Goal: Submit feedback/report problem

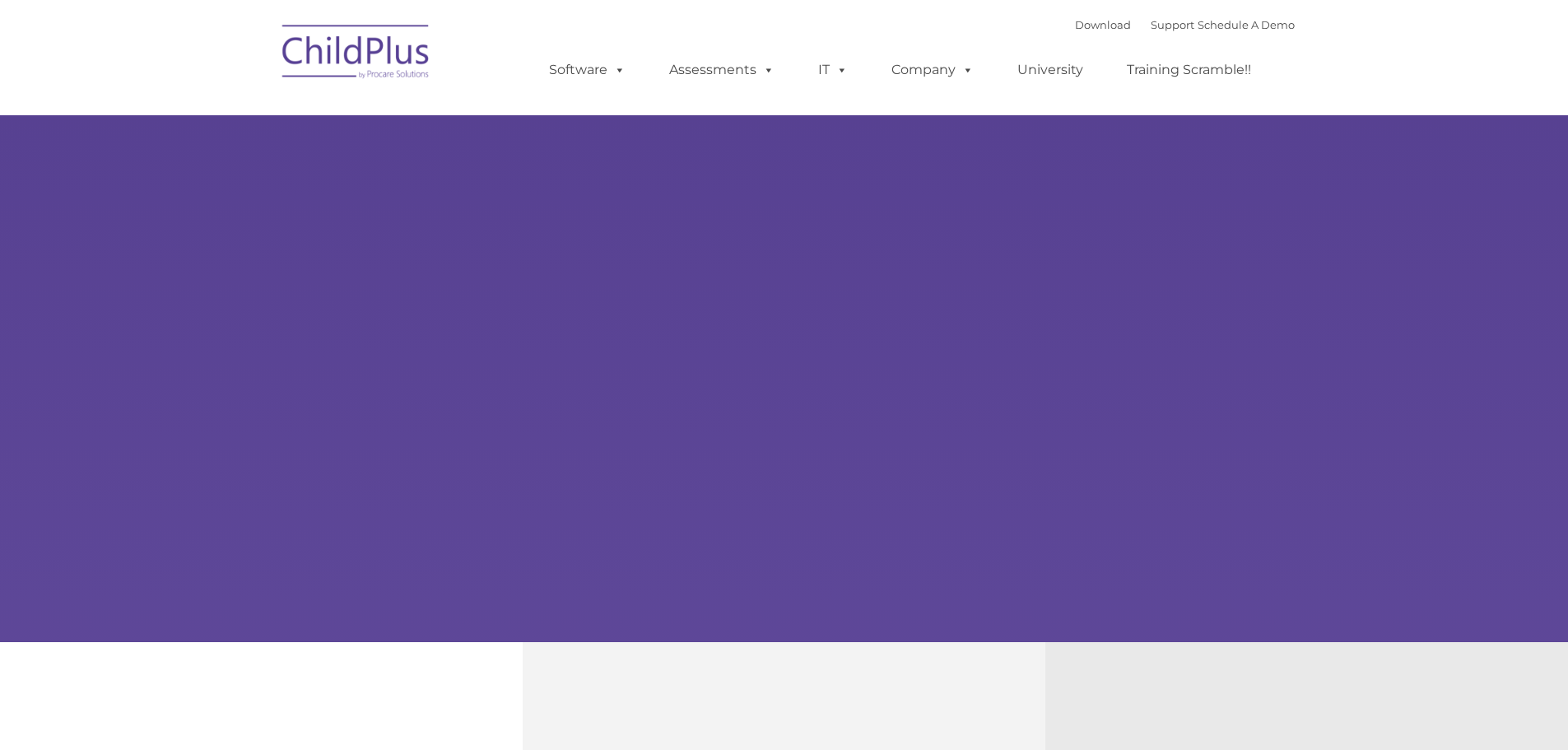
type input ""
select select "MEDIUM"
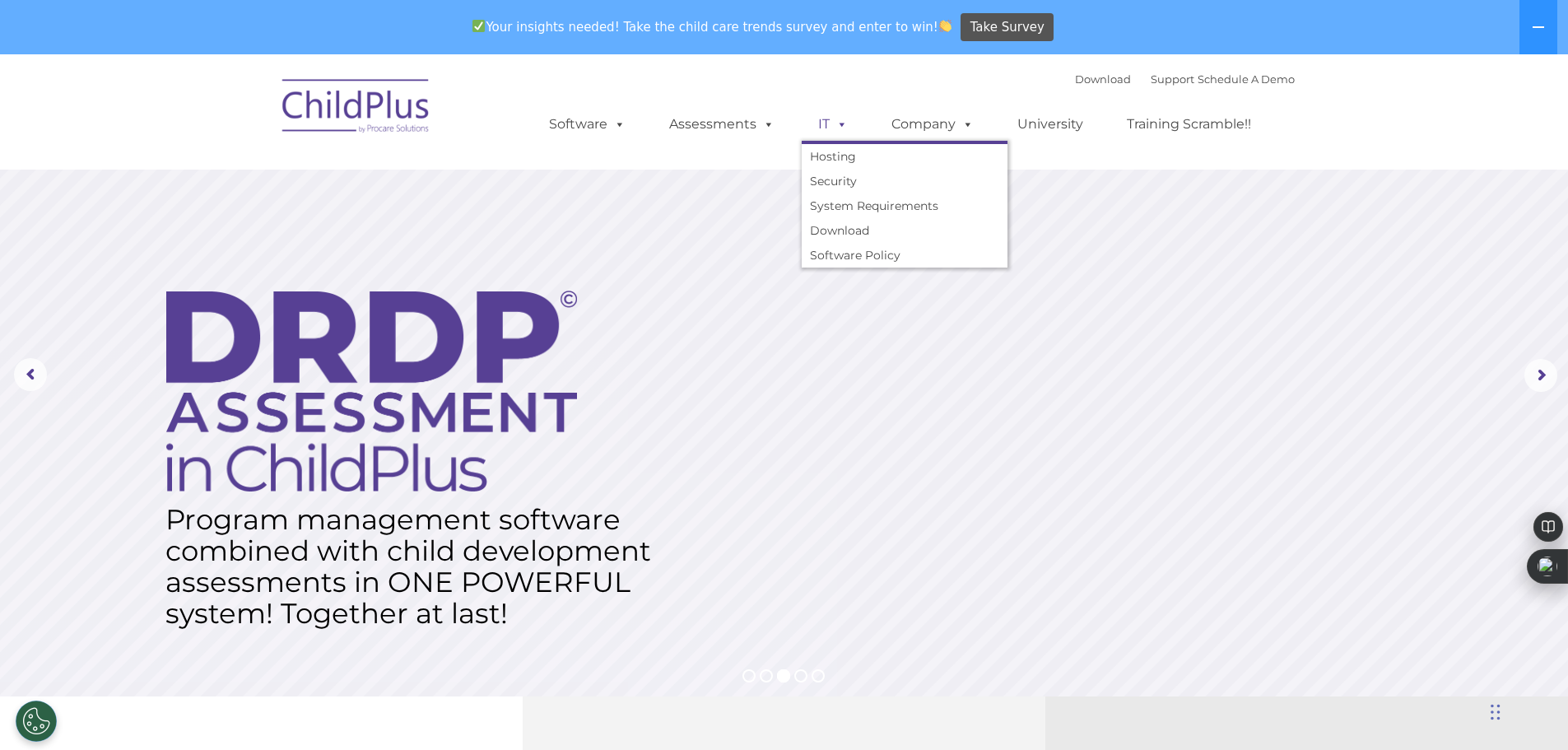
click at [830, 126] on span at bounding box center [839, 124] width 18 height 16
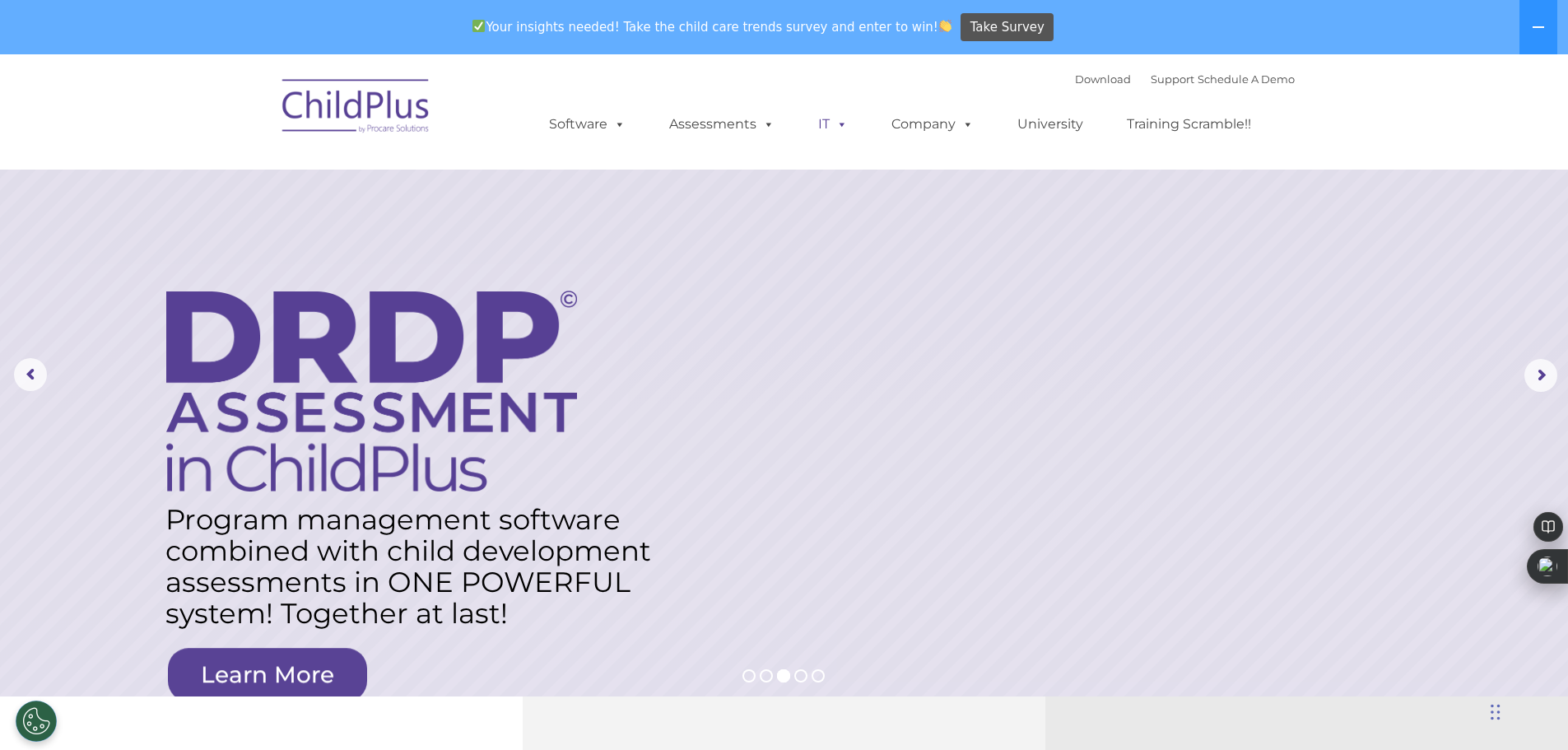
click at [830, 126] on span at bounding box center [839, 124] width 18 height 16
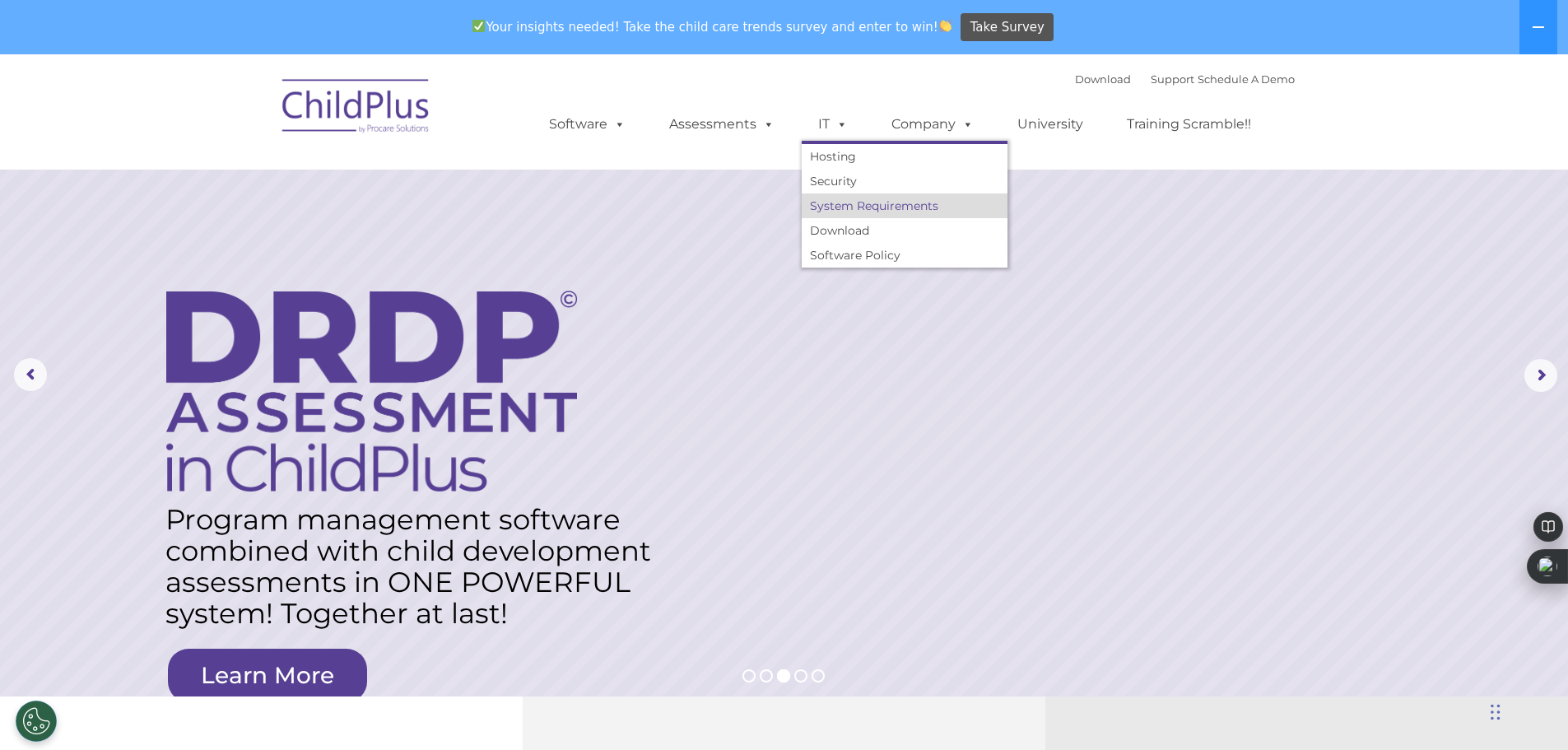
click at [930, 205] on link "System Requirements" at bounding box center [904, 205] width 206 height 24
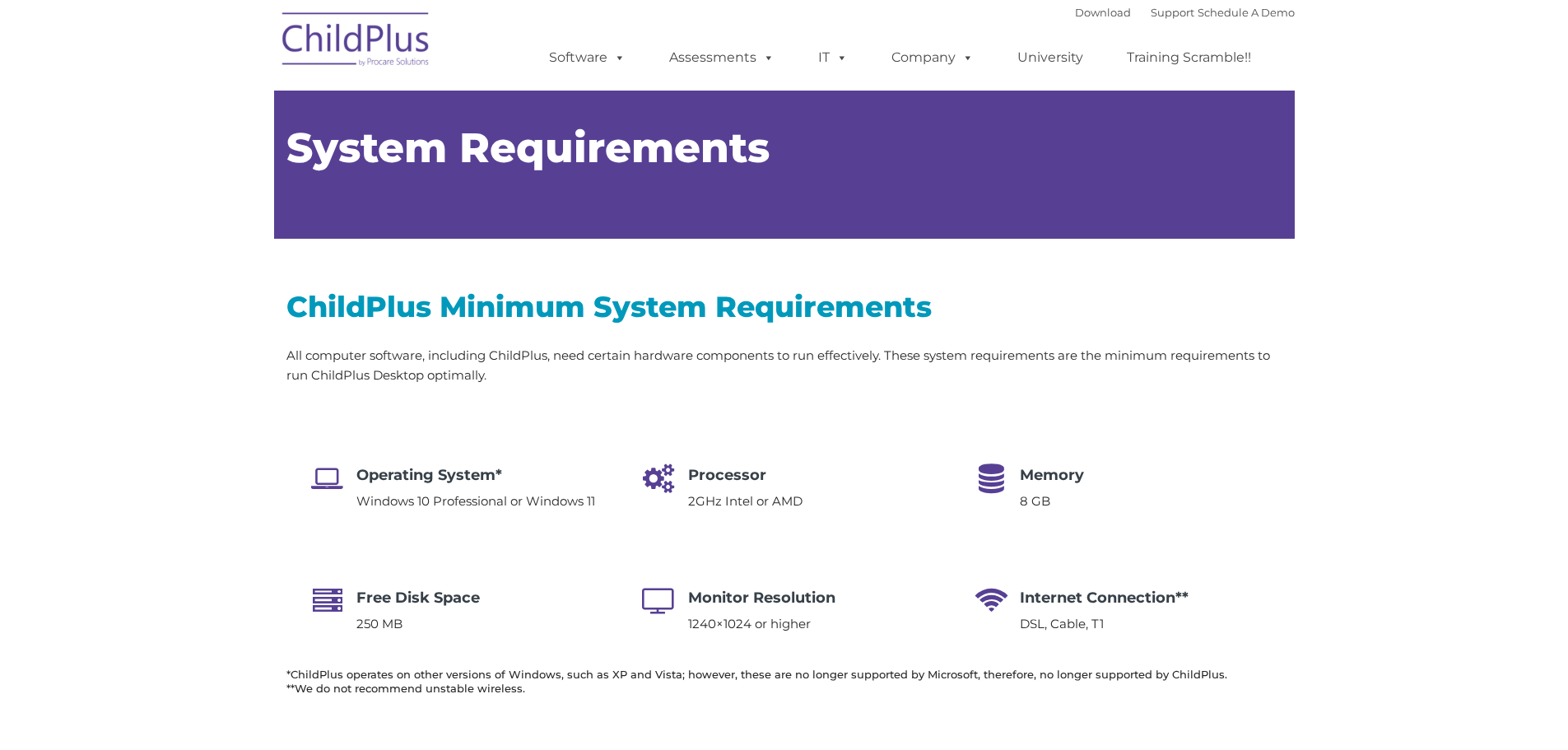
type input ""
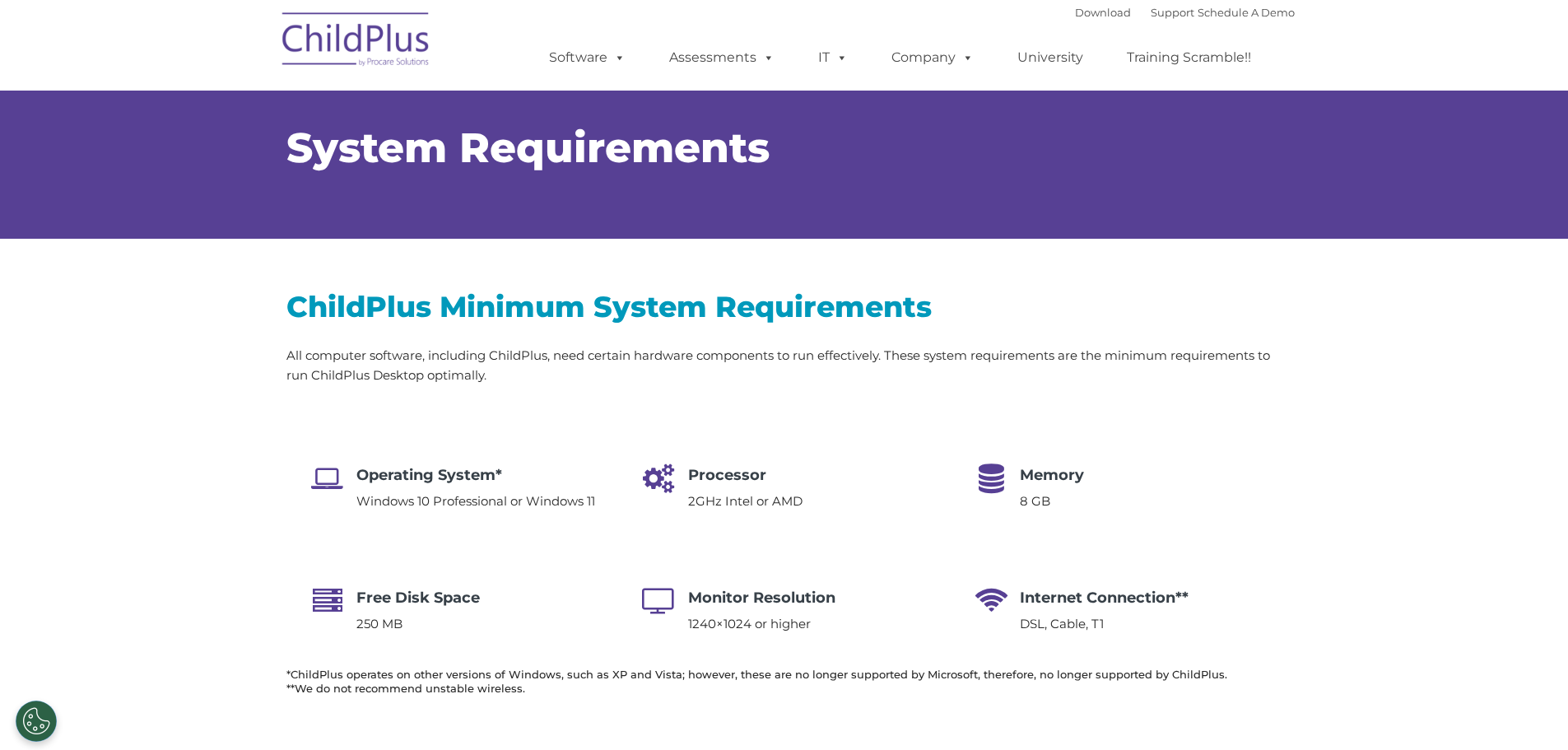
select select "MEDIUM"
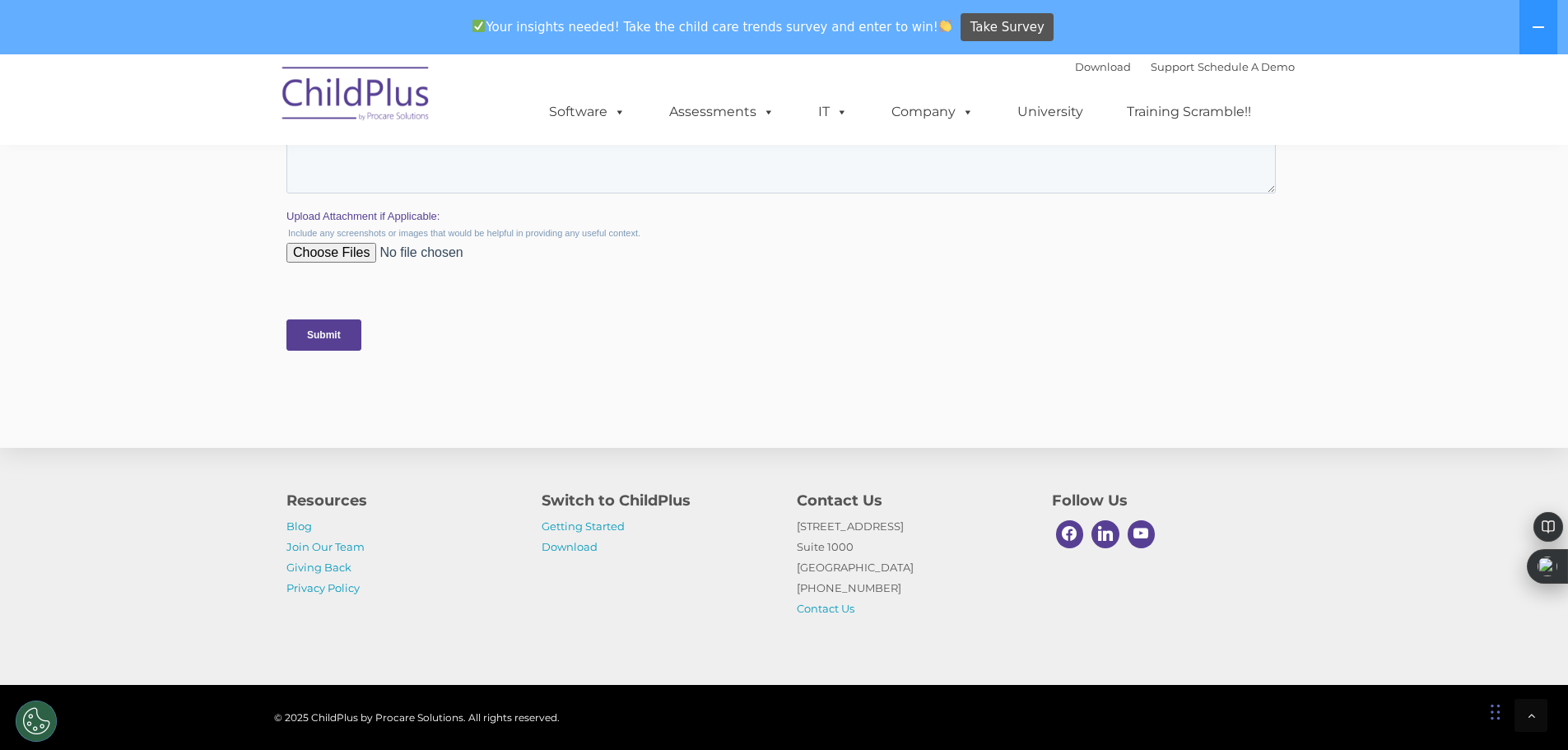
scroll to position [3197, 0]
click at [817, 605] on link "Contact Us" at bounding box center [826, 608] width 57 height 13
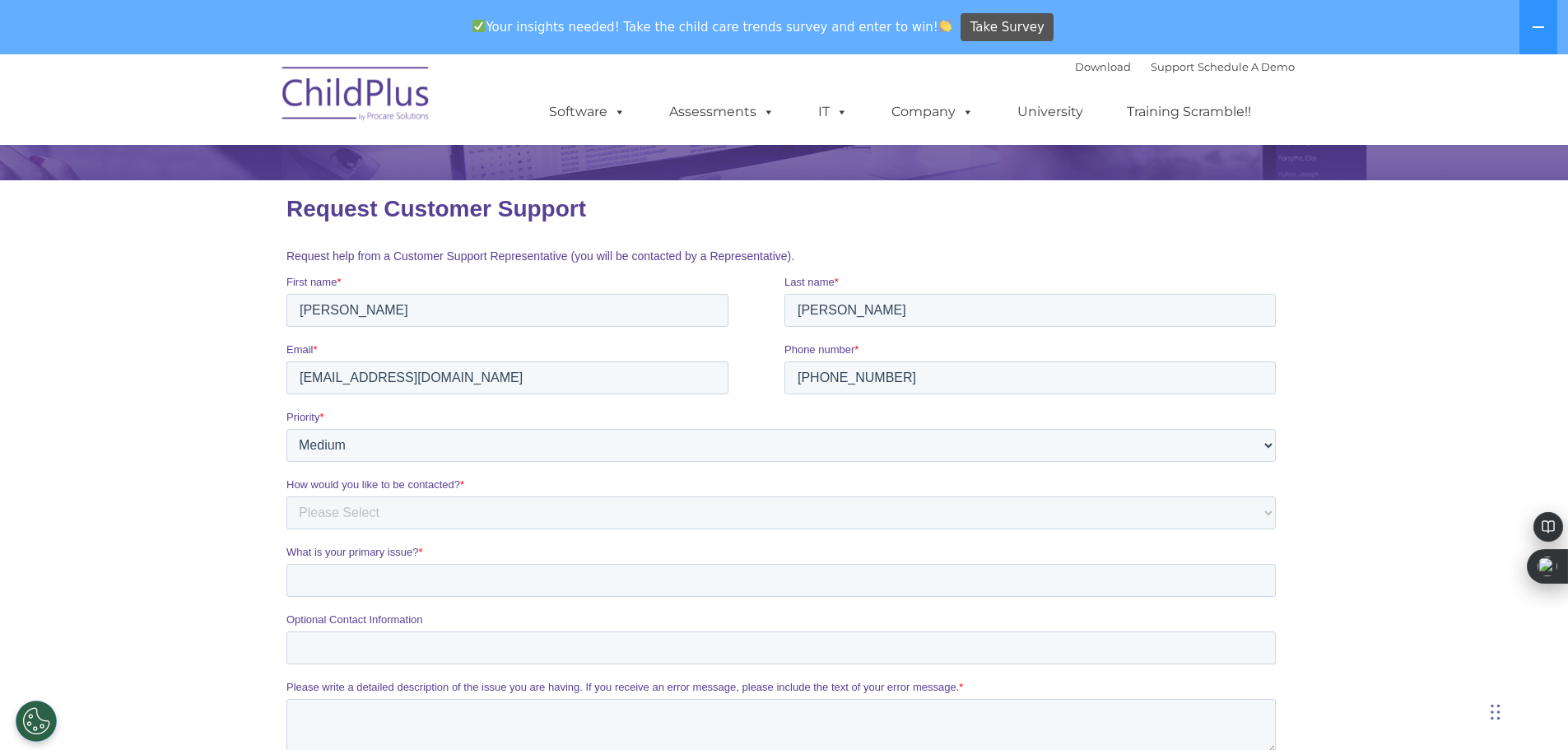
scroll to position [165, 0]
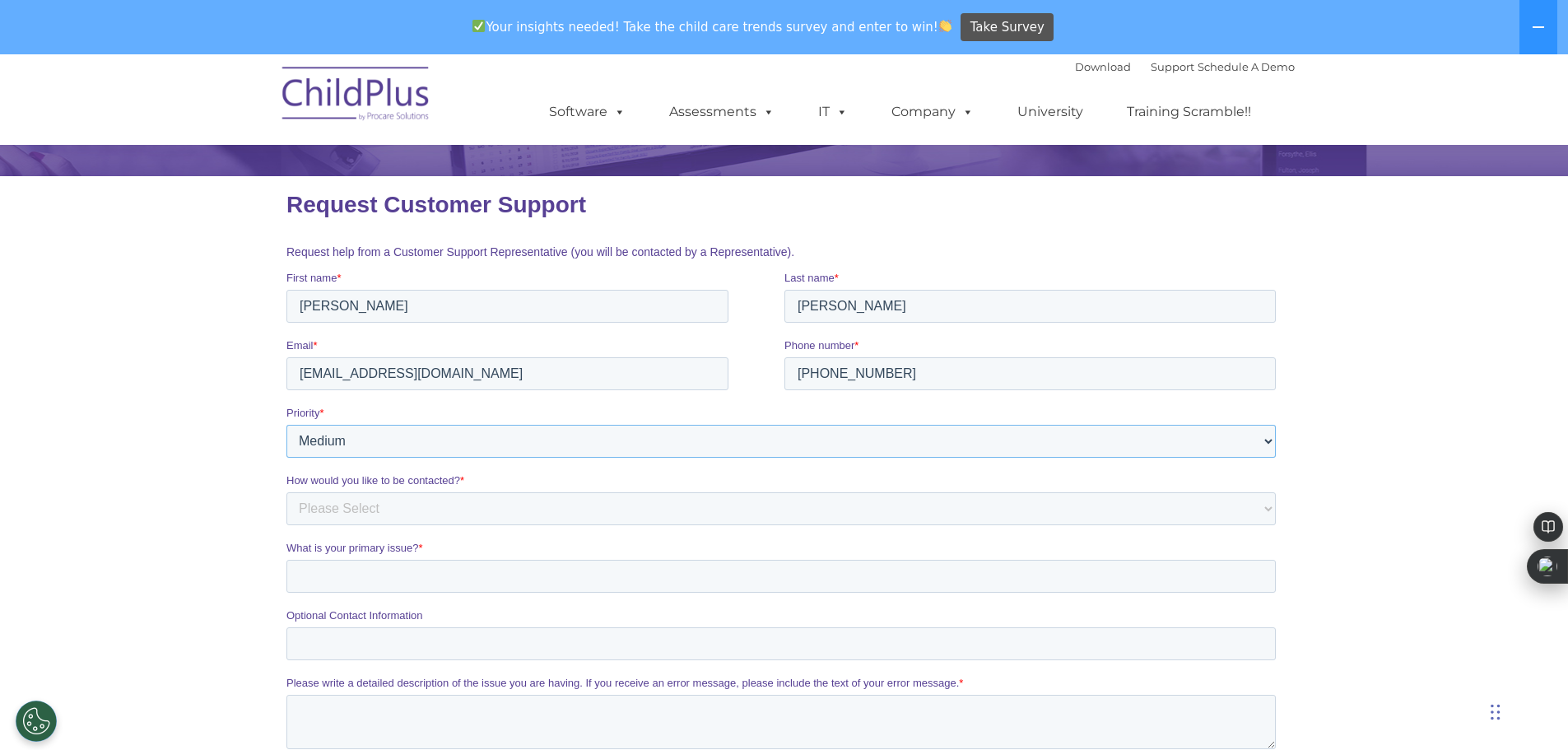
click at [461, 440] on select "Please Select Low Medium High" at bounding box center [780, 441] width 990 height 33
select select "HIGH"
click at [285, 425] on select "Please Select Low Medium High" at bounding box center [780, 441] width 990 height 33
click at [441, 509] on select "Please Select Phone Email" at bounding box center [780, 509] width 990 height 33
select select "Email"
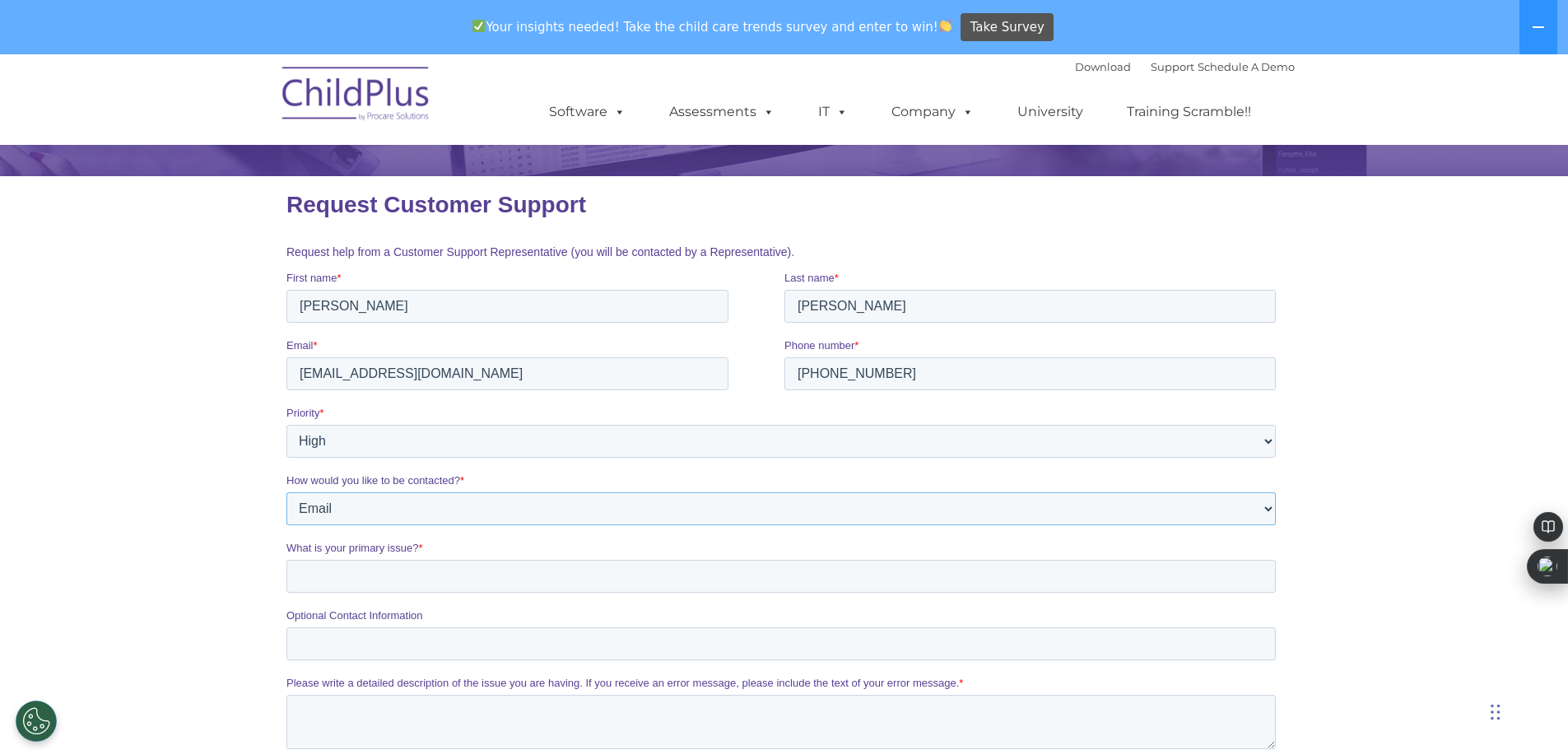
click at [285, 492] on select "Please Select Phone Email" at bounding box center [780, 509] width 990 height 33
click at [413, 575] on input "What is your primary issue? *" at bounding box center [780, 576] width 990 height 33
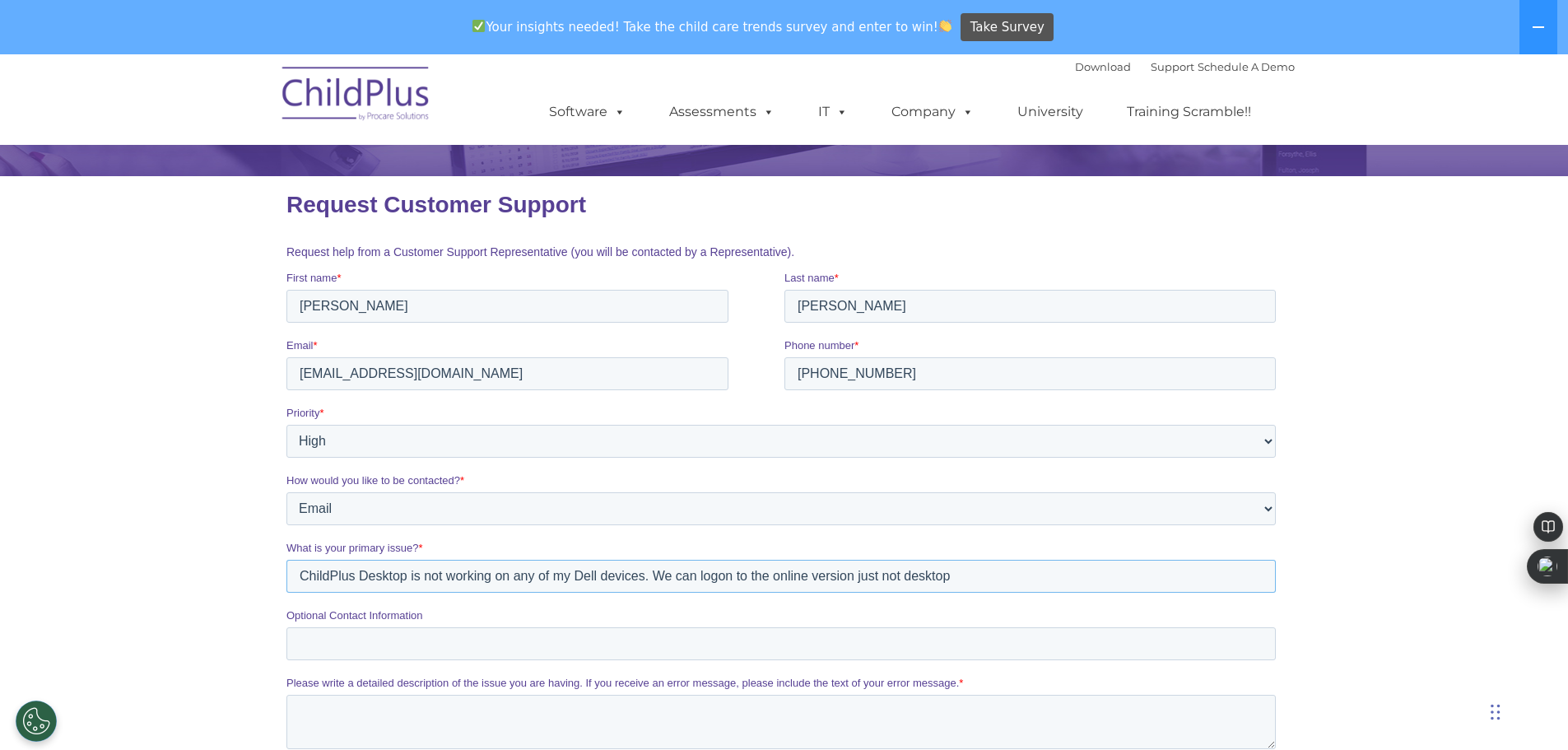
type input "ChildPlus Desktop is not working on any of my Dell devices. We can logon to the…"
click at [389, 640] on input "Optional Contact Information" at bounding box center [780, 643] width 990 height 33
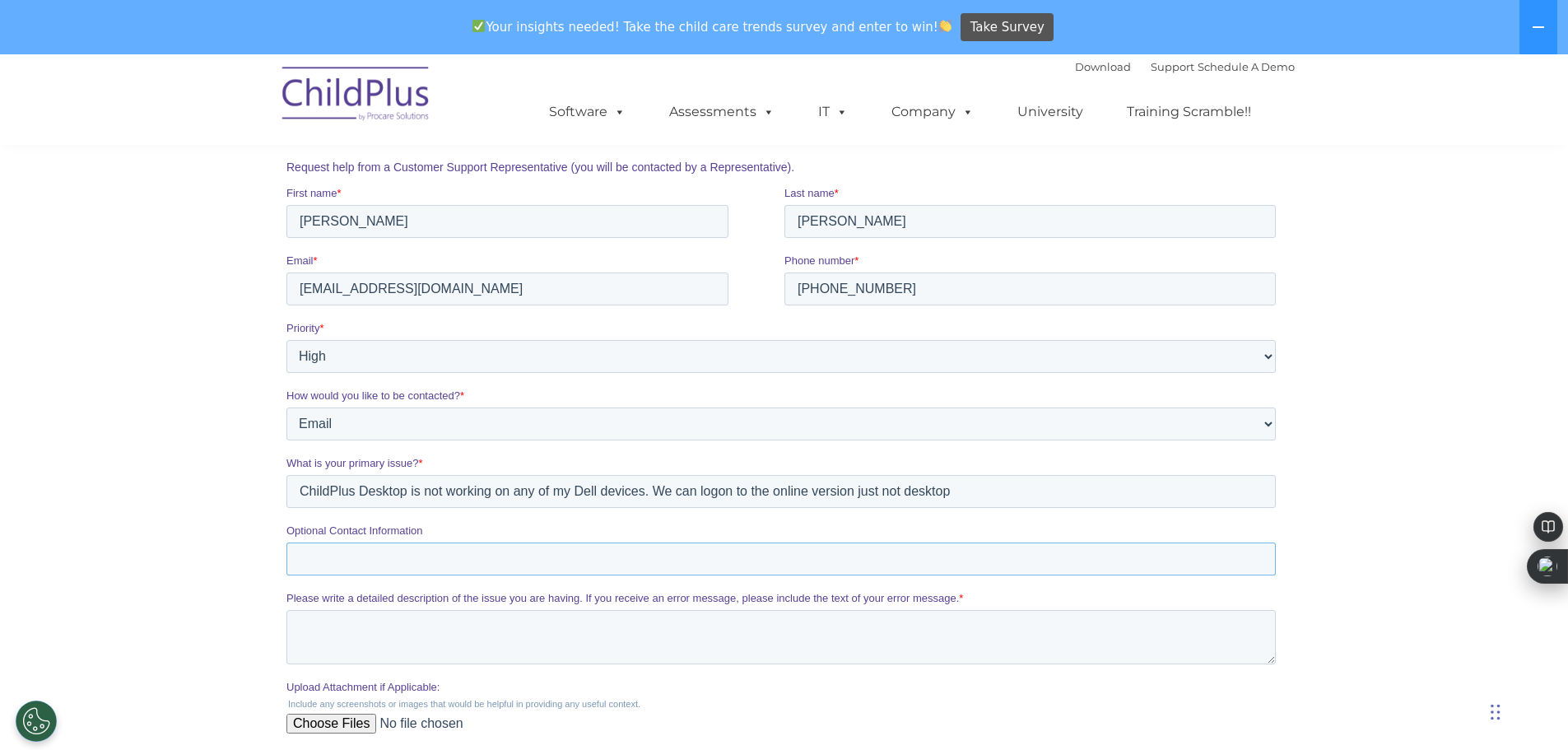
scroll to position [329, 0]
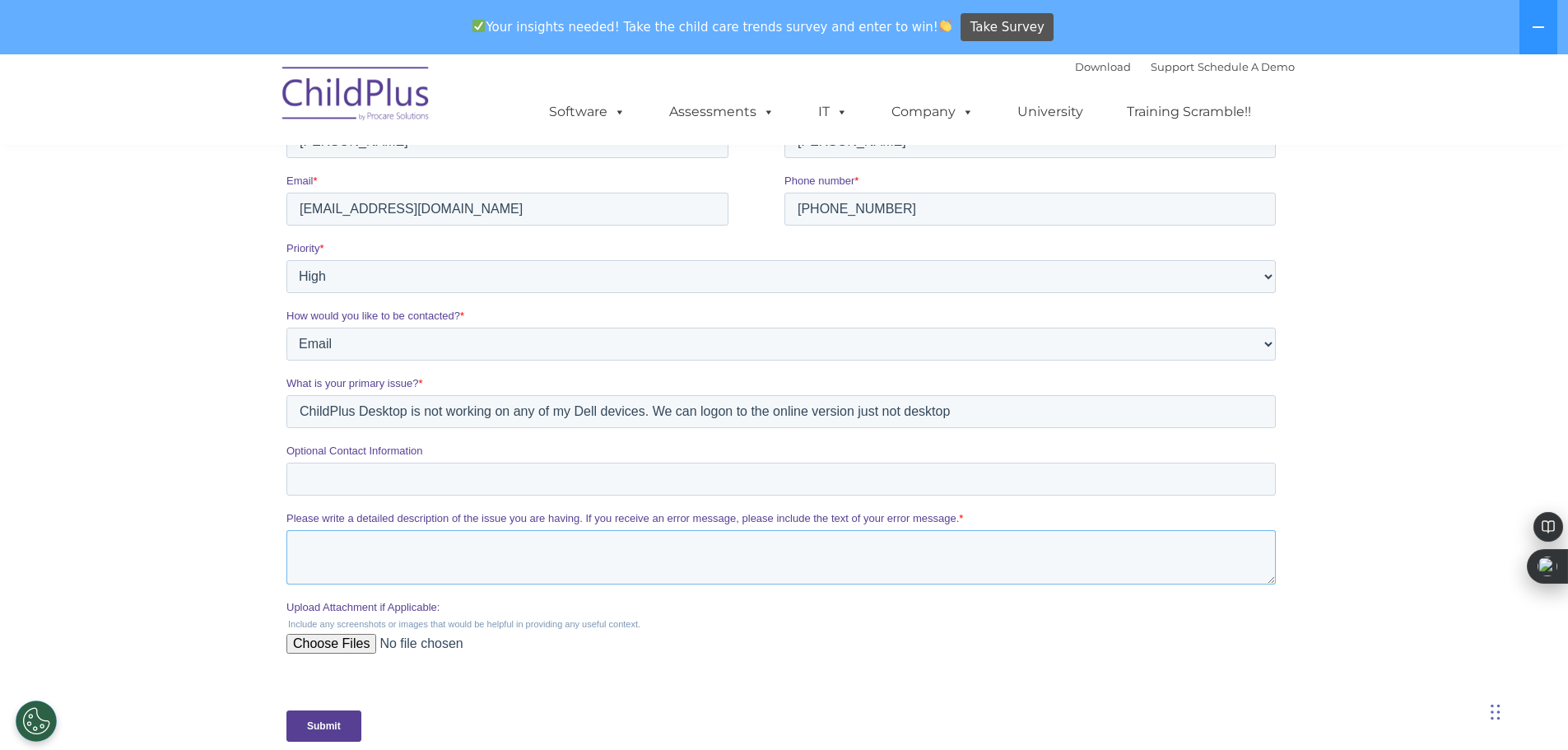
click at [804, 564] on textarea "Please write a detailed description of the issue you are having. If you receive…" at bounding box center [780, 557] width 990 height 55
type textarea "When we try to logon to the desktop version we receive a error message that say…"
click at [334, 730] on input "Submit" at bounding box center [323, 726] width 75 height 31
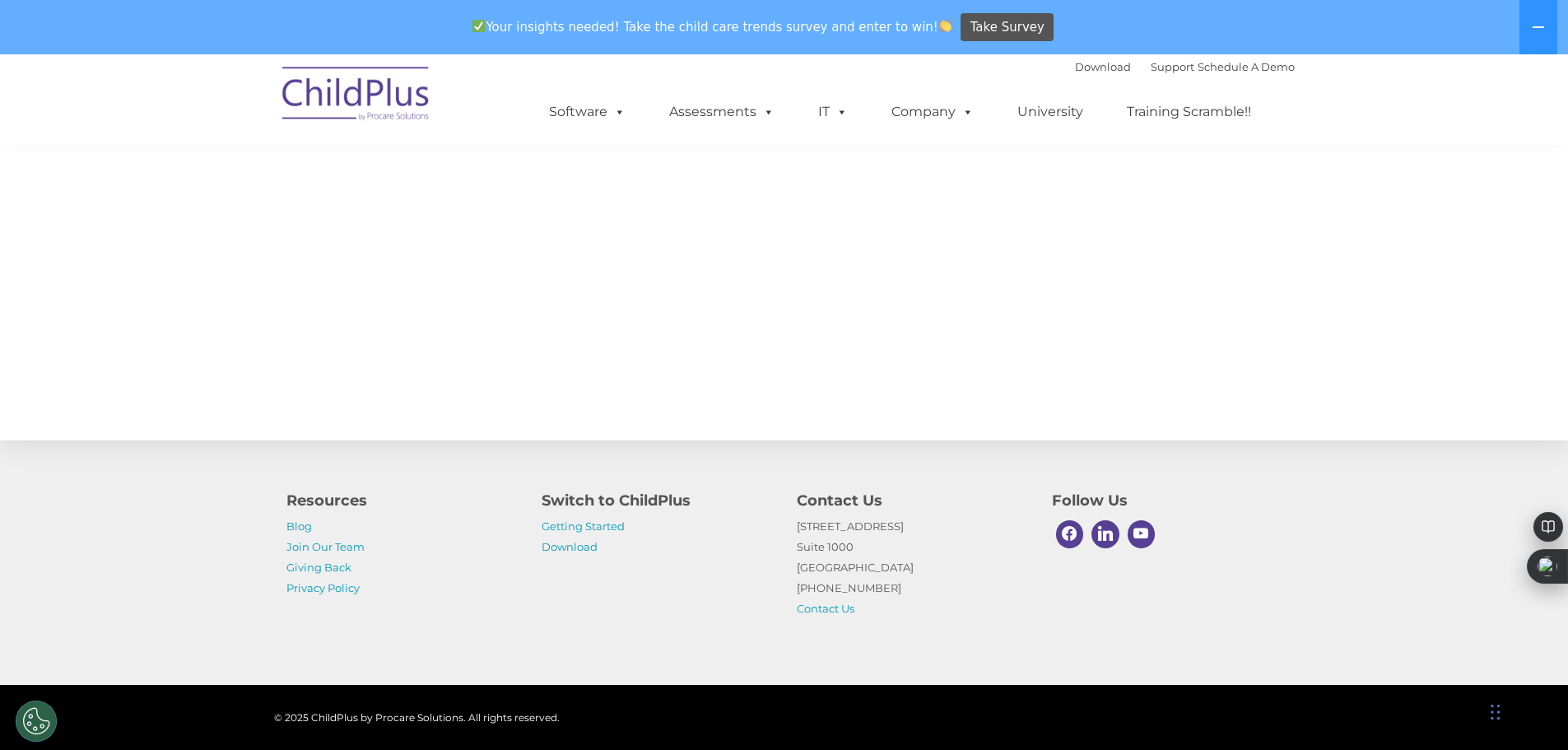
scroll to position [0, 0]
